Goal: Transaction & Acquisition: Book appointment/travel/reservation

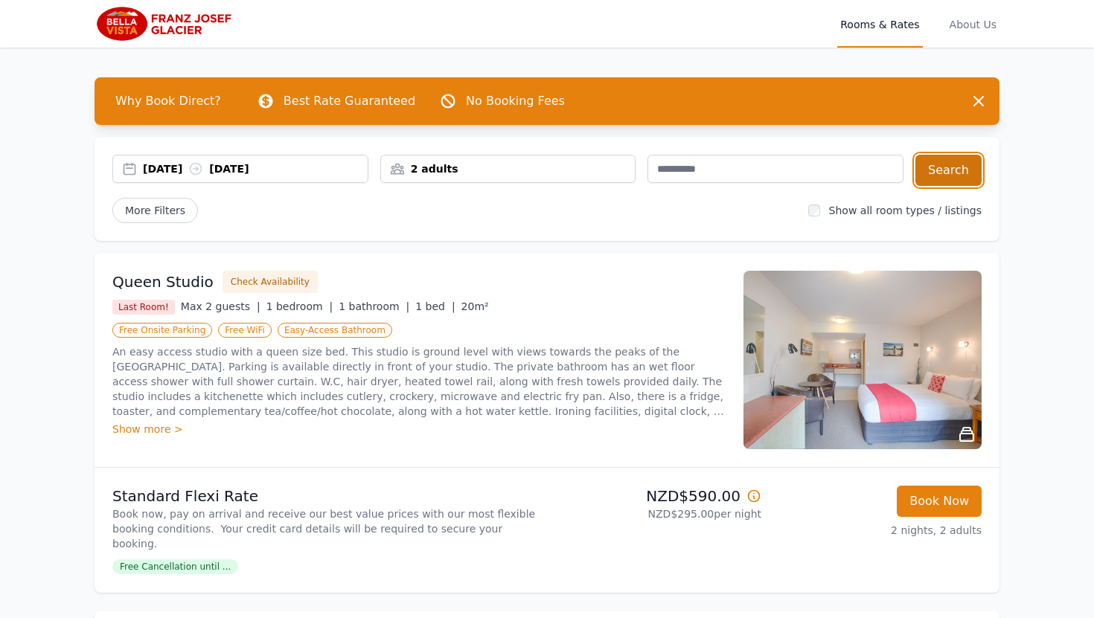
click at [939, 179] on button "Search" at bounding box center [948, 170] width 66 height 31
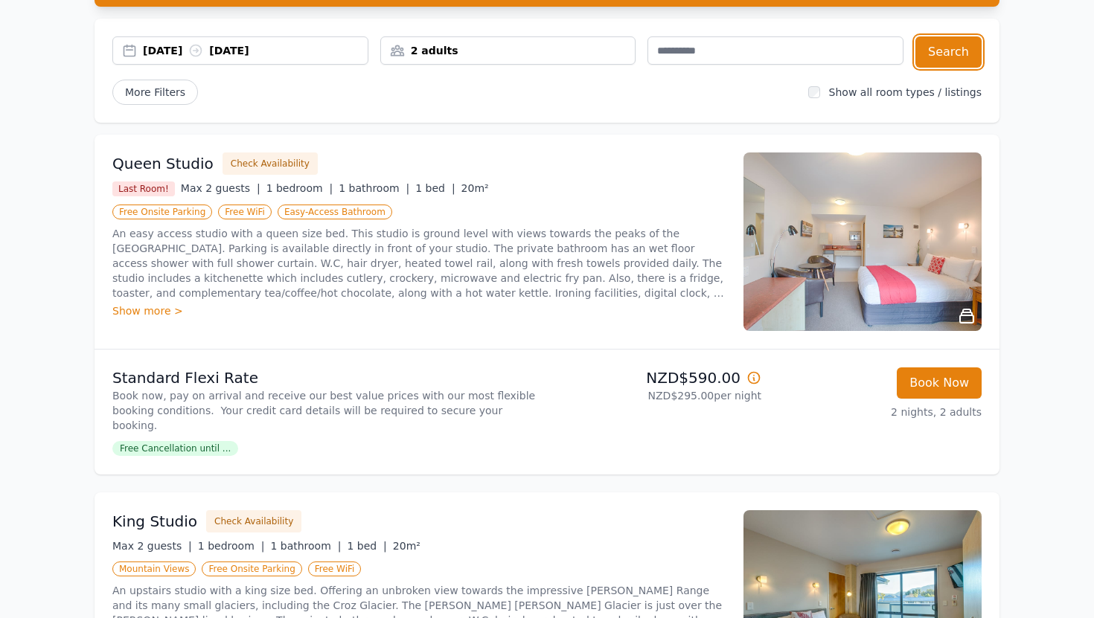
scroll to position [118, 0]
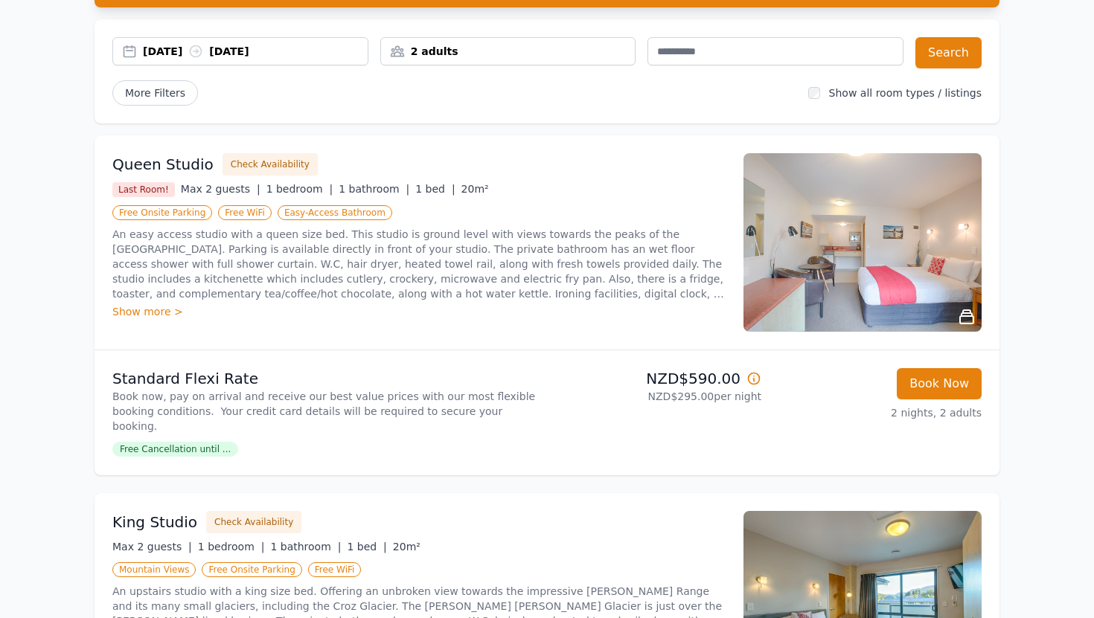
click at [831, 257] on img at bounding box center [862, 242] width 238 height 179
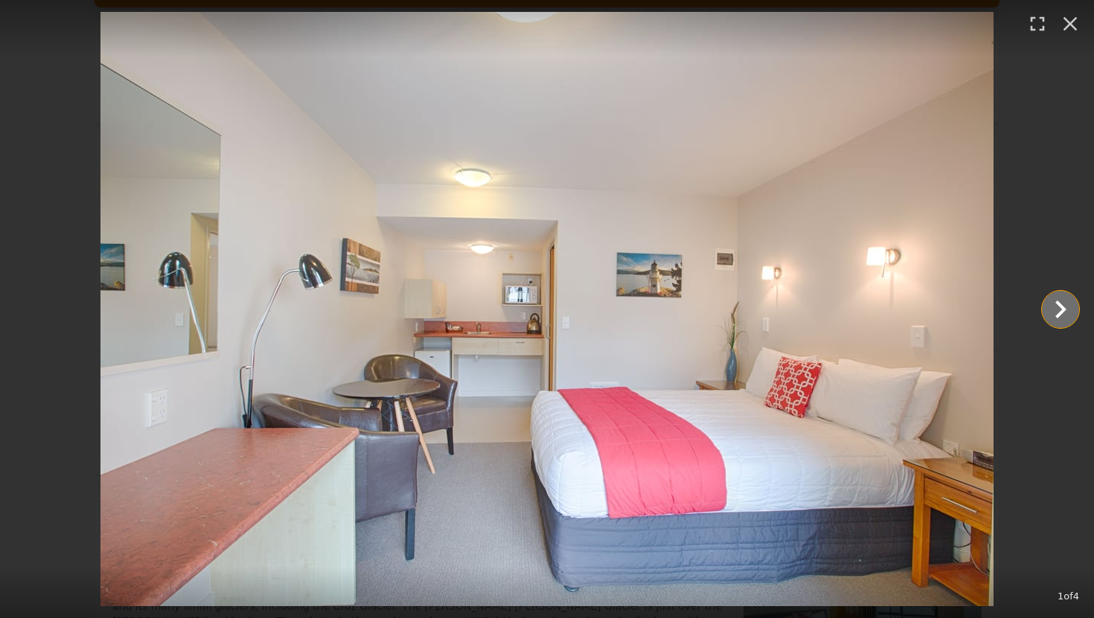
click at [1054, 310] on icon "Show slide 2 of 4" at bounding box center [1061, 310] width 36 height 36
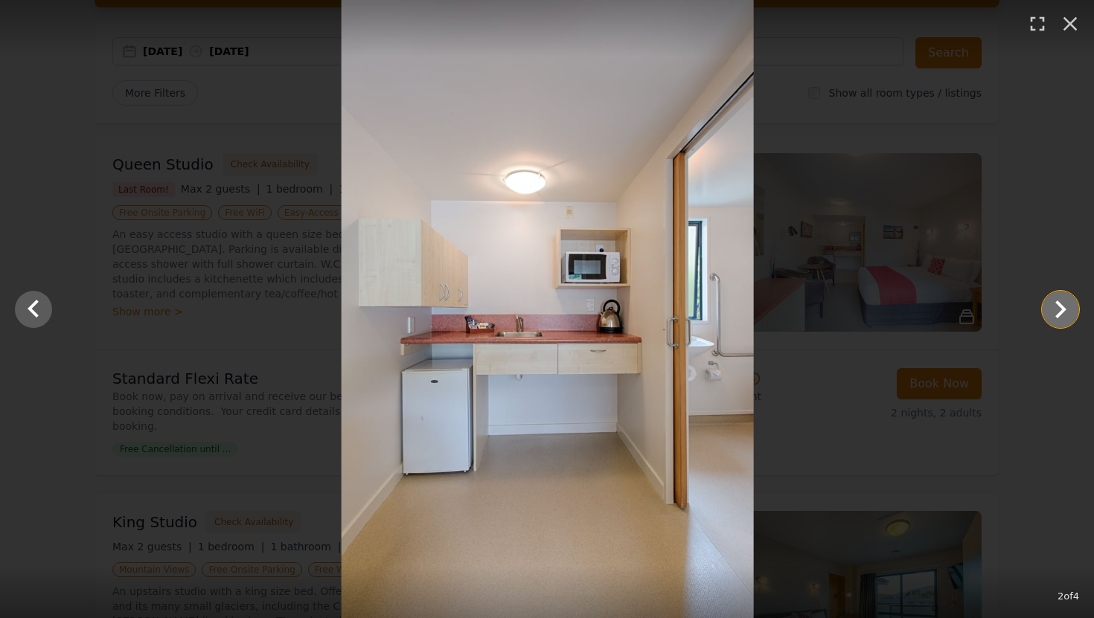
click at [1054, 310] on icon "Show slide 3 of 4" at bounding box center [1061, 310] width 36 height 36
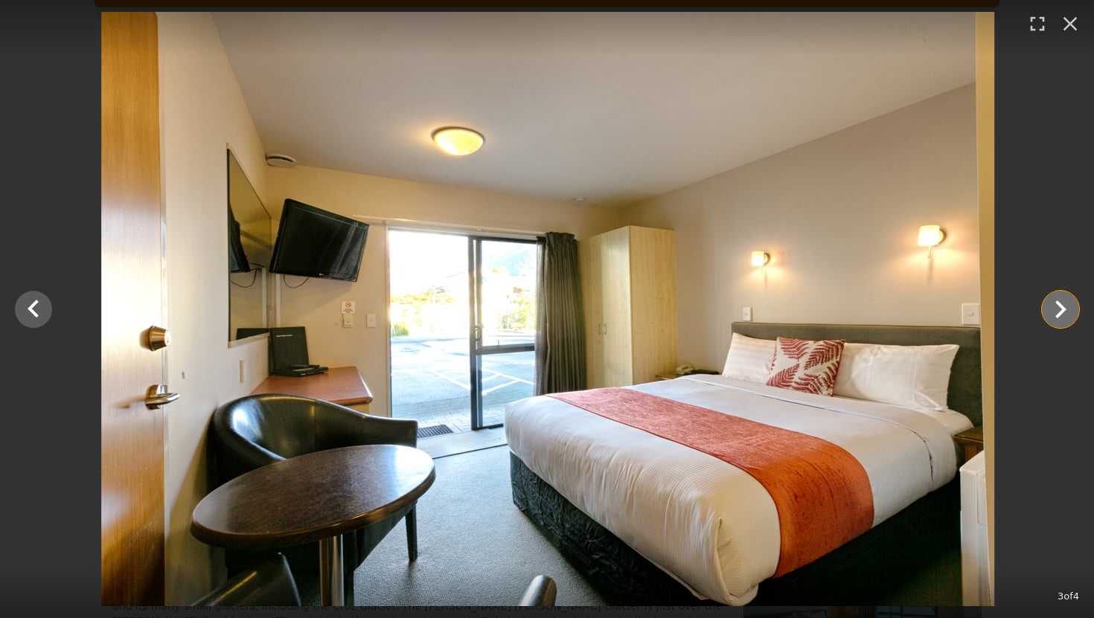
click at [1054, 310] on icon "Show slide 4 of 4" at bounding box center [1061, 310] width 36 height 36
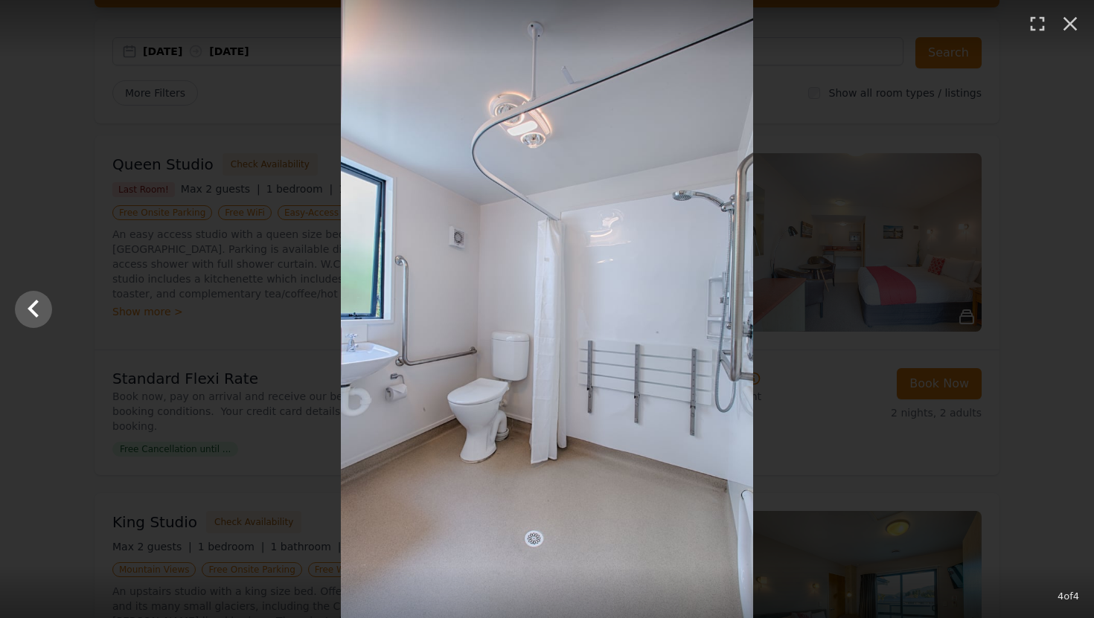
click at [1054, 310] on div at bounding box center [547, 309] width 1094 height 618
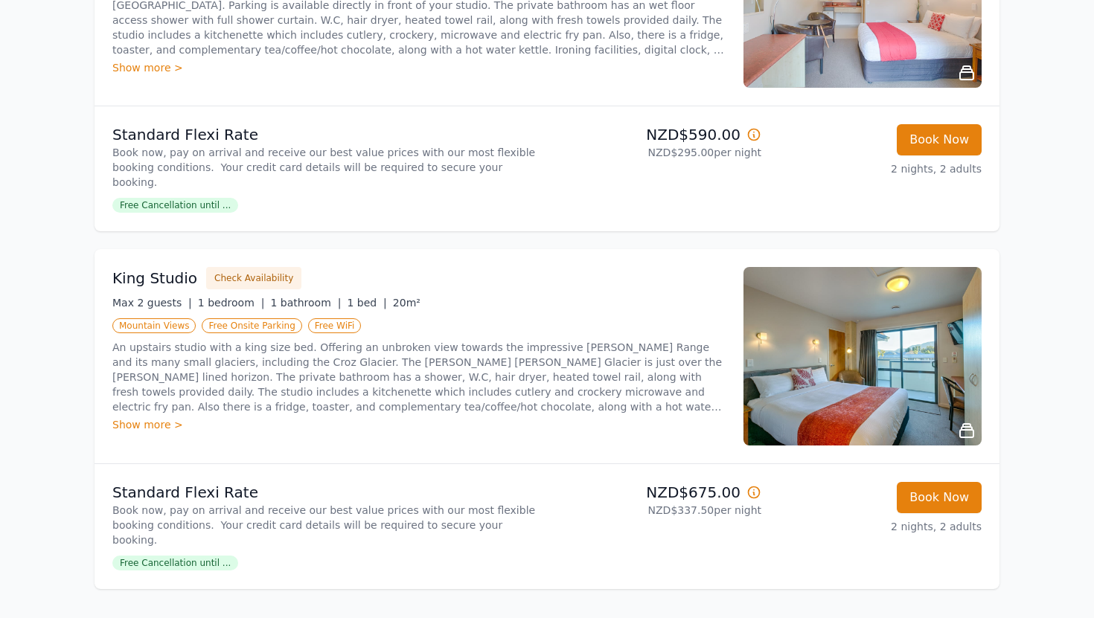
scroll to position [0, 0]
